Goal: Information Seeking & Learning: Learn about a topic

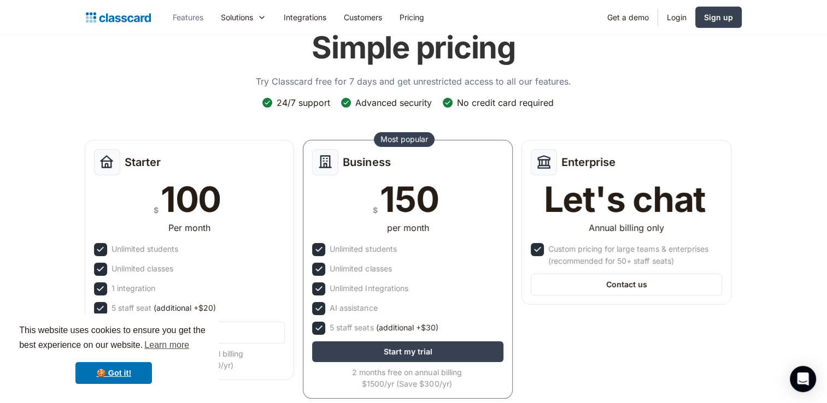
click at [187, 21] on link "Features" at bounding box center [188, 17] width 48 height 25
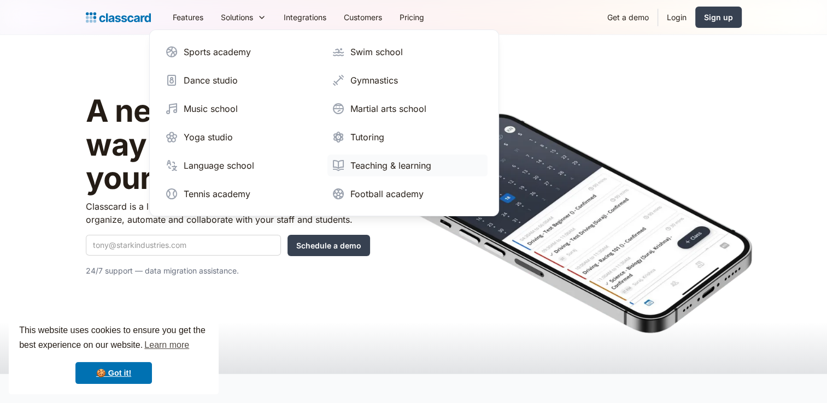
click at [383, 165] on div "Teaching & learning" at bounding box center [390, 165] width 81 height 13
